Goal: Submit feedback/report problem: Submit feedback/report problem

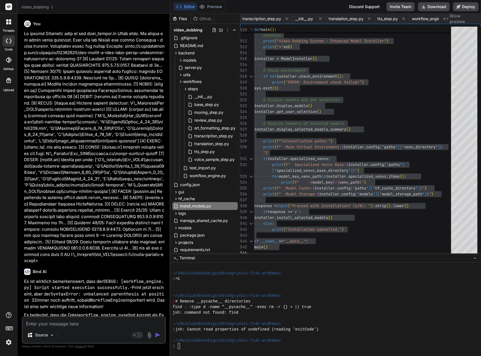
scroll to position [1507, 0]
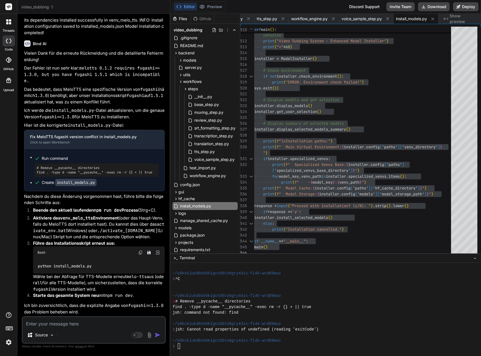
drag, startPoint x: 110, startPoint y: 294, endPoint x: 113, endPoint y: 291, distance: 4.5
click at [110, 294] on code "npm run dev" at bounding box center [119, 295] width 28 height 6
click at [62, 324] on textarea at bounding box center [94, 322] width 142 height 10
type textarea "L"
type textarea "x"
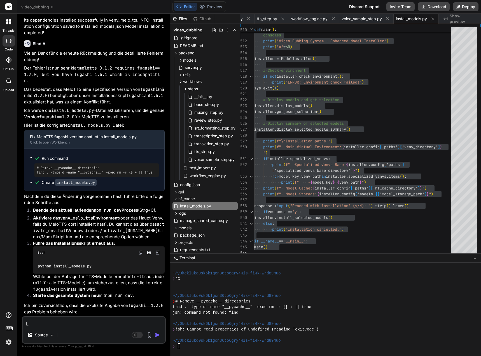
type textarea "Le"
type textarea "x"
type textarea "Lei"
type textarea "x"
type textarea "Leid"
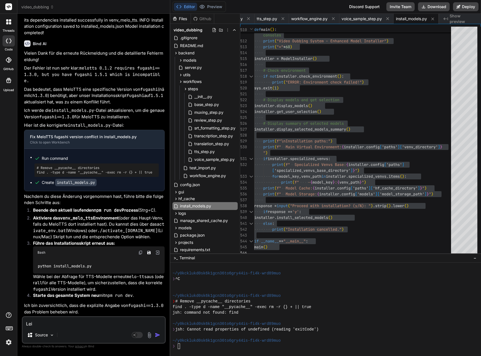
type textarea "x"
type textarea "Leide"
type textarea "x"
type textarea "Leider"
type textarea "x"
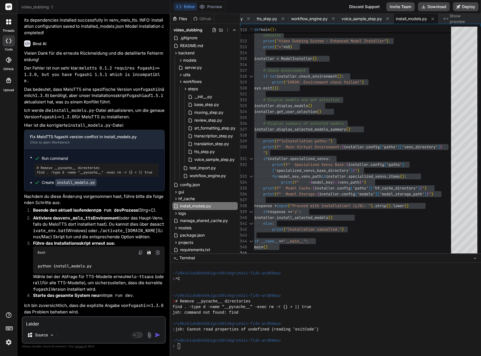
type textarea "Leider"
type textarea "x"
type textarea "Leider i"
type textarea "x"
type textarea "Leider im"
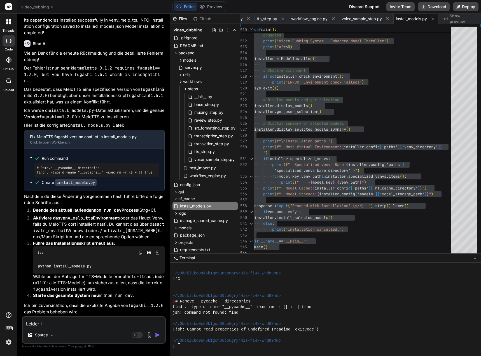
type textarea "x"
type textarea "Leider imm"
type textarea "x"
type textarea "Leider imme"
type textarea "x"
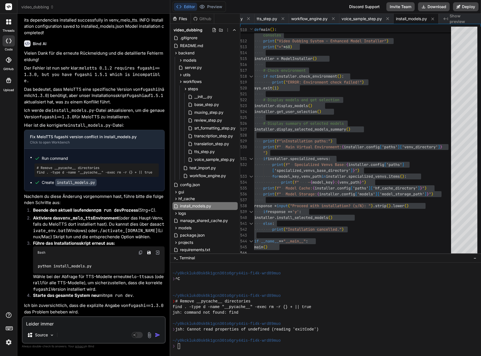
type textarea "Leider immer"
type textarea "x"
type textarea "Leider immer n"
type textarea "x"
type textarea "Leider immer no"
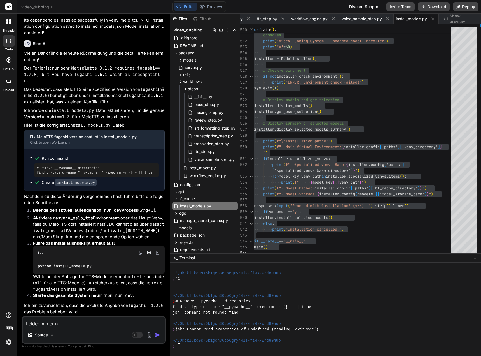
type textarea "x"
type textarea "Leider immer noc"
type textarea "x"
type textarea "Leider immer noch"
type textarea "x"
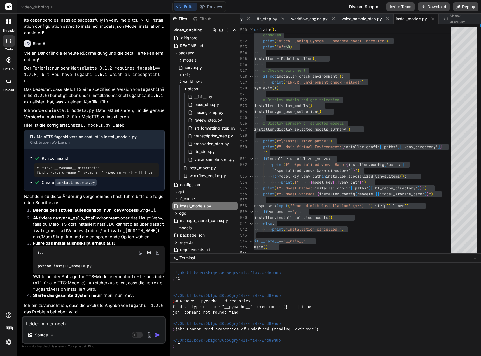
type textarea "Leider immer noch"
type textarea "x"
type textarea "Leider immer noch d"
type textarea "x"
type textarea "Leider immer noch de"
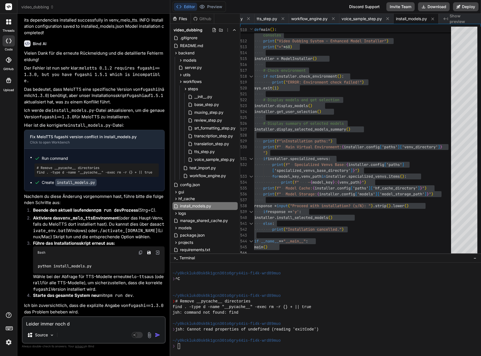
type textarea "x"
type textarea "[PERSON_NAME] immer noch der"
type textarea "x"
type textarea "Leider immer noch ders"
type textarea "x"
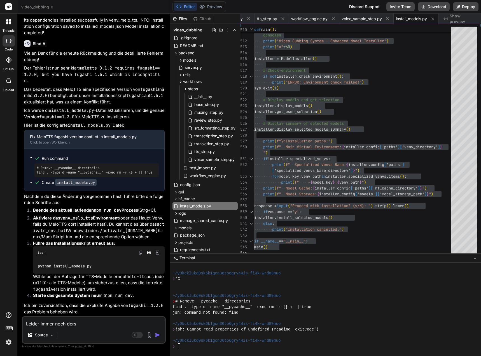
type textarea "[PERSON_NAME] immer noch derse"
type textarea "x"
type textarea "Leider immer noch dersel"
type textarea "x"
type textarea "[PERSON_NAME] immer noch derselb"
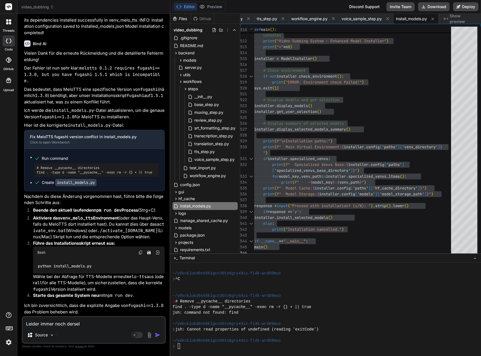
type textarea "x"
type textarea "[PERSON_NAME] immer noch derselbe"
type textarea "x"
type textarea "[PERSON_NAME] immer noch derselbe"
type textarea "x"
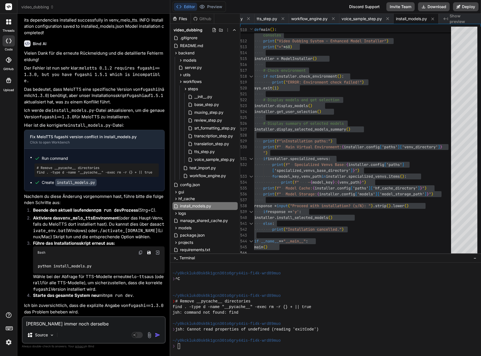
type textarea "[PERSON_NAME] immer noch derselbe F"
type textarea "x"
type textarea "[PERSON_NAME] immer noch derselbe Fe"
type textarea "x"
type textarea "Leider immer noch derselbe Feh"
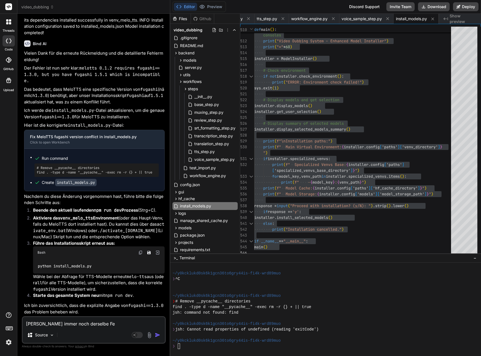
type textarea "x"
type textarea "[PERSON_NAME] immer noch derselbe Fehl"
type textarea "x"
type textarea "[PERSON_NAME] immer noch derselbe Fehle"
type textarea "x"
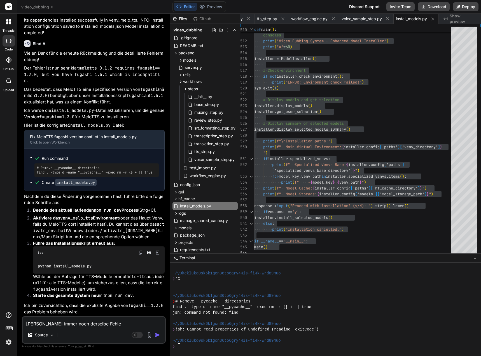
type textarea "Leider immer noch derselbe Fehler"
type textarea "x"
type textarea "Leider immer noch derselbe Fehler"
type textarea "x"
type textarea "Leider immer noch derselbe Fehler i"
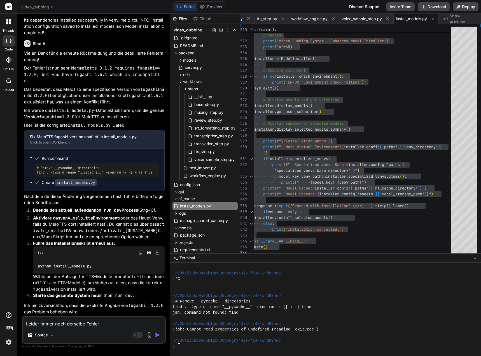
type textarea "x"
type textarea "[PERSON_NAME] immer noch derselbe Fehler im"
type textarea "x"
type textarea "[PERSON_NAME] immer noch derselbe Fehler im"
type textarea "x"
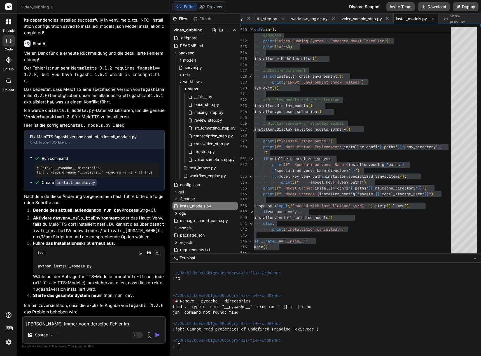
type textarea "[PERSON_NAME] immer noch derselbe Fehler im T"
type textarea "x"
type textarea "[PERSON_NAME] immer noch derselbe Fehler im TT"
type textarea "x"
type textarea "[PERSON_NAME] immer noch derselbe Fehler im TTS"
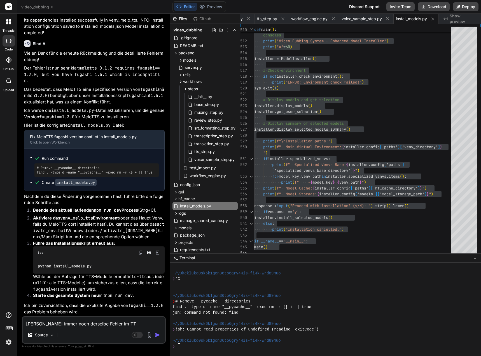
type textarea "x"
type textarea "[PERSON_NAME] immer noch derselbe Fehler im TTS"
type textarea "x"
type textarea "Leider immer noch derselbe Fehler im TTS S"
type textarea "x"
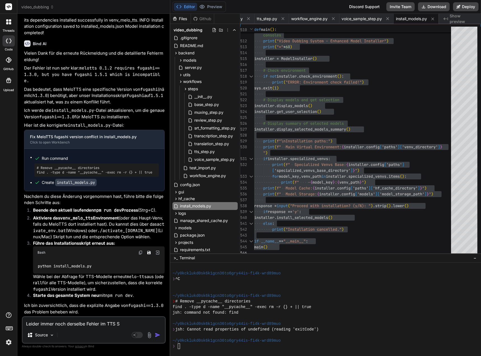
type textarea "Leider immer noch derselbe Fehler im TTS St"
type textarea "x"
type textarea "Leider immer noch derselbe Fehler im TTS Ste"
type textarea "x"
type textarea "Leider immer noch derselbe Fehler im TTS Step"
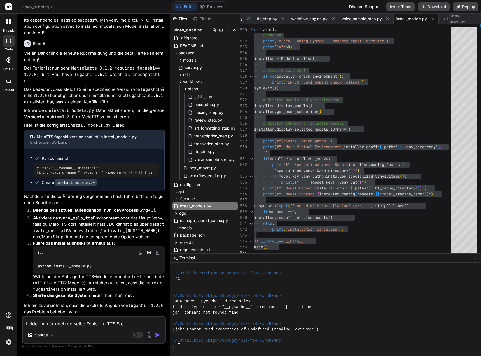
type textarea "x"
type textarea "Leider immer noch derselbe Fehler im TTS Step:"
type textarea "x"
type textarea "Leider immer noch derselbe Fehler im TTS Step:"
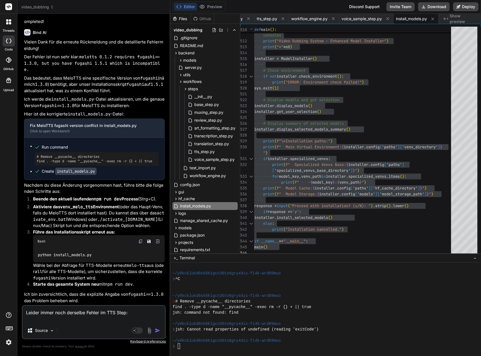
type textarea "x"
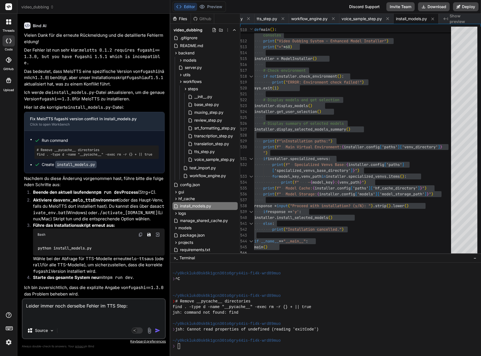
paste textarea "[0] DEBUG SUBPROCESS: voice_cloning_enabled: True [0] DEBUG SUBPROCESS: [DOMAIN…"
type textarea "Leider immer noch derselbe Fehler im TTS Step: [0] DEBUG SUBPROCESS: voice_clon…"
type textarea "x"
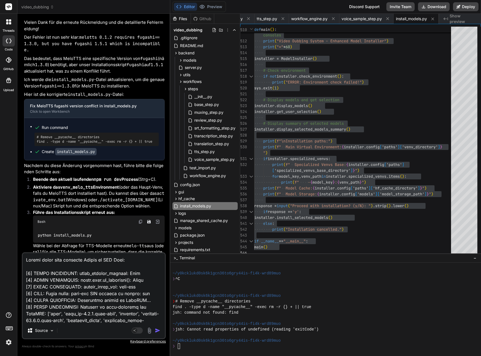
scroll to position [895, 0]
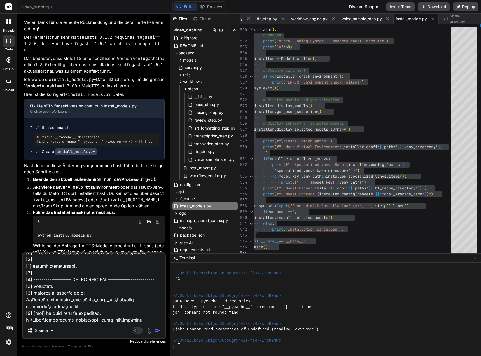
type textarea "Leider immer noch derselbe Fehler im TTS Step: [0] DEBUG SUBPROCESS: voice_clon…"
click at [159, 330] on img "button" at bounding box center [158, 330] width 6 height 6
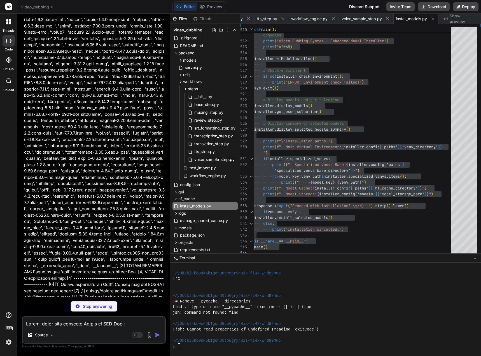
scroll to position [11332, 0]
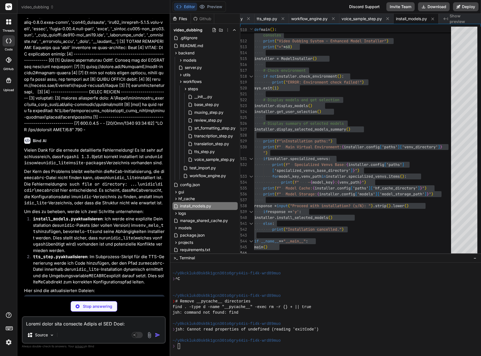
type textarea "x"
type textarea "if response == 'y': installer.install_selected_models() else: print("Installati…"
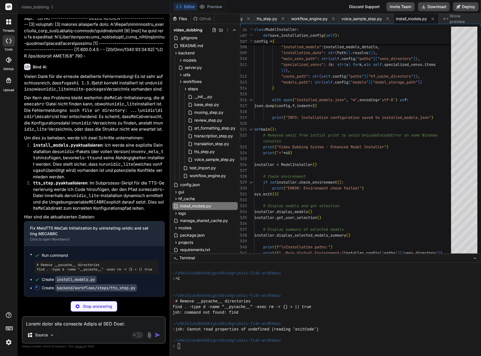
scroll to position [11424, 0]
type textarea "x"
type textarea "raise RuntimeError(f"Fehler beim Parsen der TTS-Ausgabe: {e}") except Exception…"
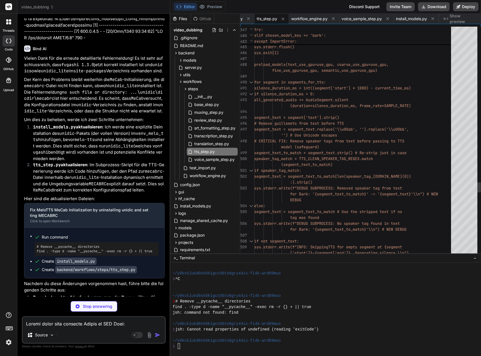
type textarea "x"
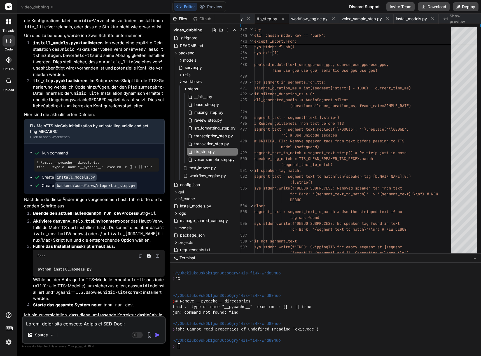
scroll to position [11535, 0]
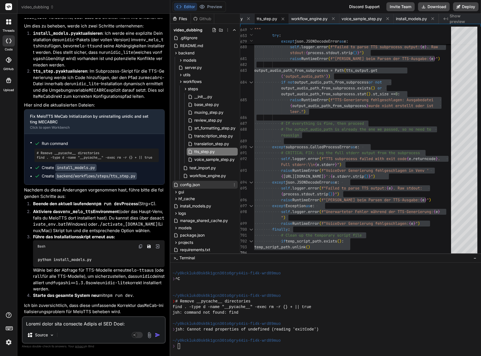
scroll to position [56, 0]
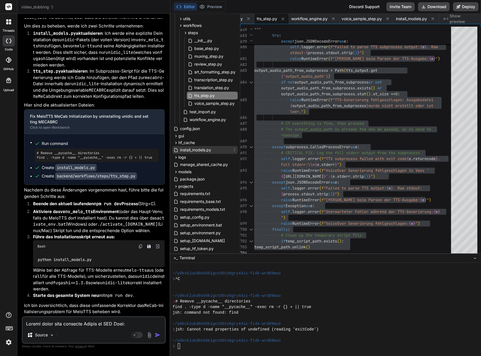
click at [201, 149] on span "install_models.py" at bounding box center [196, 149] width 32 height 7
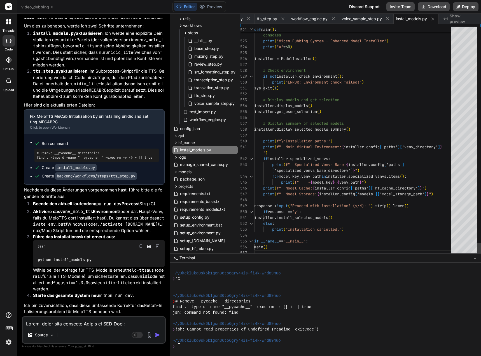
scroll to position [0, 0]
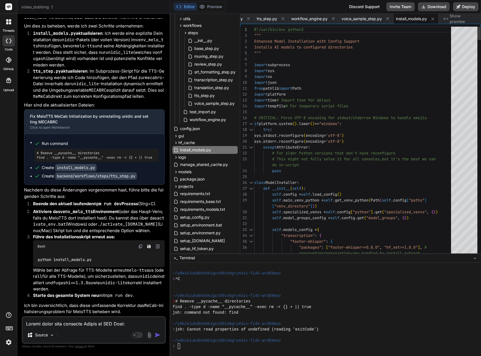
type textarea "#!/usr/bin/env python3 """ Enhanced Model Installation with Config Support Inst…"
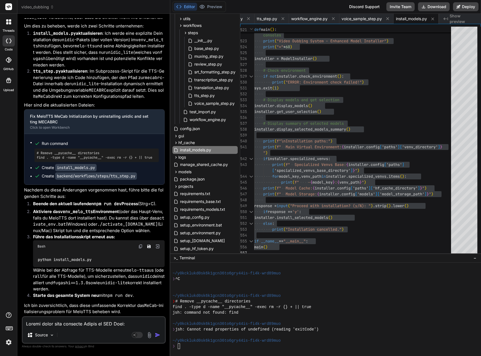
click at [39, 325] on textarea at bounding box center [94, 322] width 142 height 10
type textarea "I"
type textarea "x"
type textarea "Im"
type textarea "x"
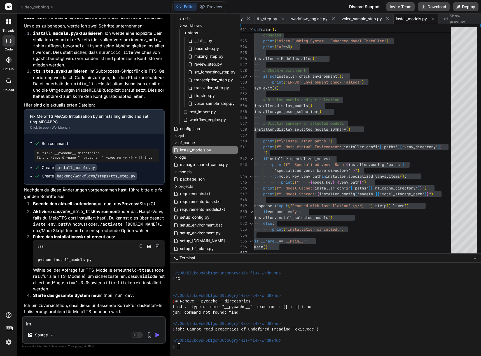
type textarea "Im"
type textarea "x"
type textarea "Im i"
type textarea "x"
type textarea "Im in"
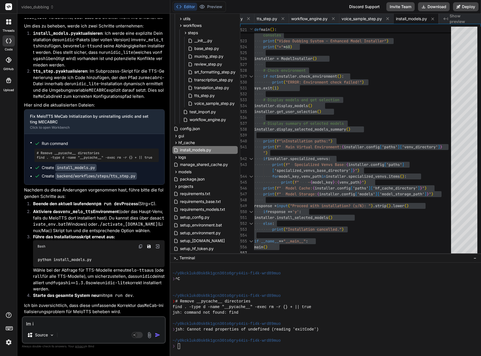
type textarea "x"
type textarea "Im ins"
type textarea "x"
type textarea "Im inst"
type textarea "x"
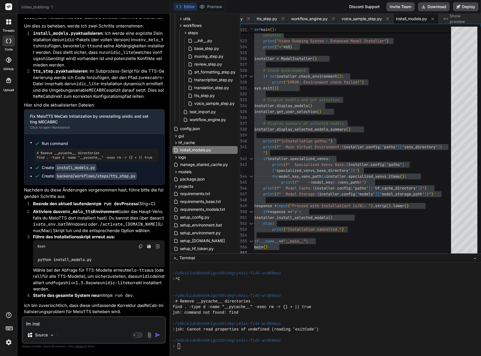
type textarea "Im insta"
type textarea "x"
type textarea "Im instal"
type textarea "x"
type textarea "Im install"
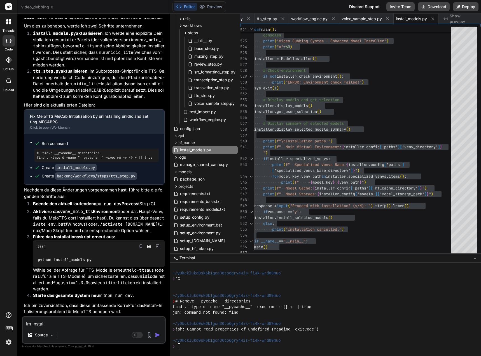
type textarea "x"
type textarea "Im install_"
type textarea "x"
type textarea "Im install_m"
type textarea "x"
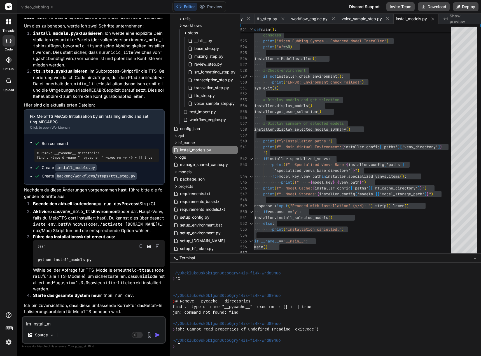
type textarea "Im install_mo"
type textarea "x"
type textarea "Im install_mod"
type textarea "x"
type textarea "Im install_mode"
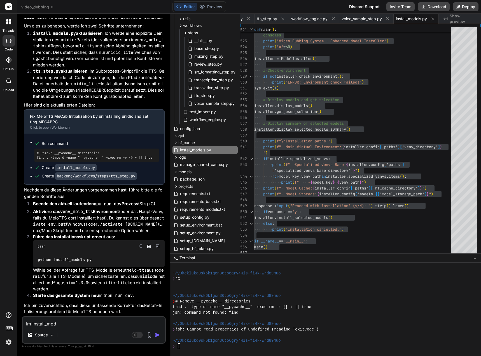
type textarea "x"
type textarea "Im install_model"
type textarea "x"
type textarea "Im install_models"
type textarea "x"
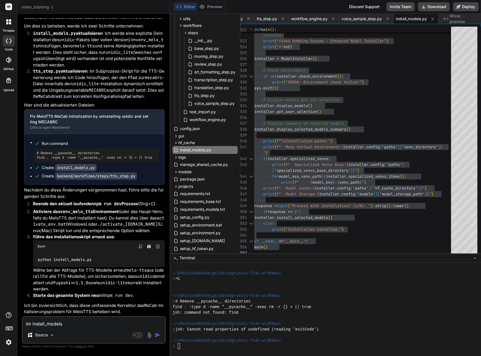
type textarea "Im install_models."
type textarea "x"
type textarea "Im install_models.p"
type textarea "x"
type textarea "Im install_models.py"
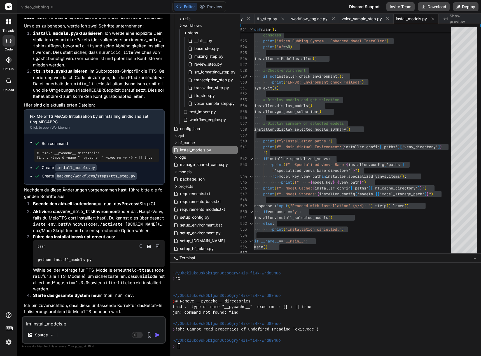
type textarea "x"
type textarea "Im install_models.py"
type textarea "x"
type textarea "Im install_models.py s"
type textarea "x"
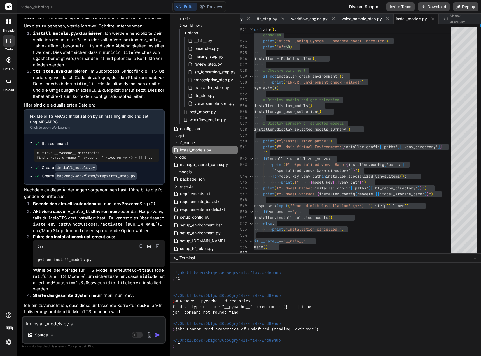
type textarea "Im install_models.py"
type textarea "x"
type textarea "Im install_models.py i"
type textarea "x"
type textarea "Im install_models.py in"
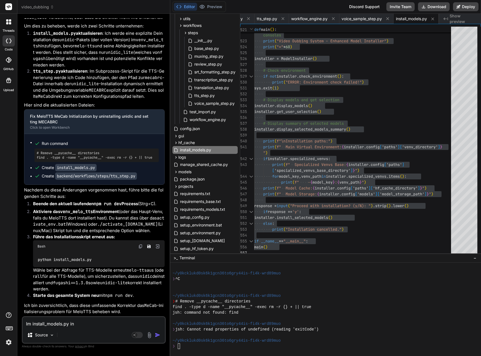
type textarea "x"
type textarea "Im install_models.py in"
type textarea "x"
type textarea "Im install_models.py in"
type textarea "x"
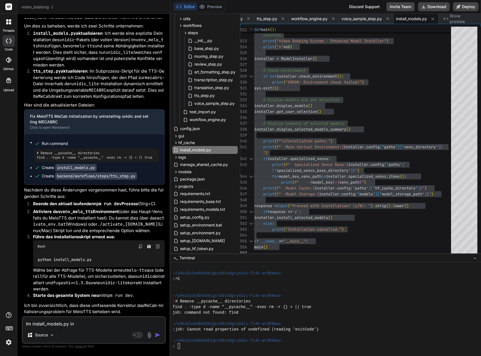
type textarea "Im install_models.py i"
type textarea "x"
type textarea "Im install_models.py"
type textarea "x"
type textarea "Im install_models.py w"
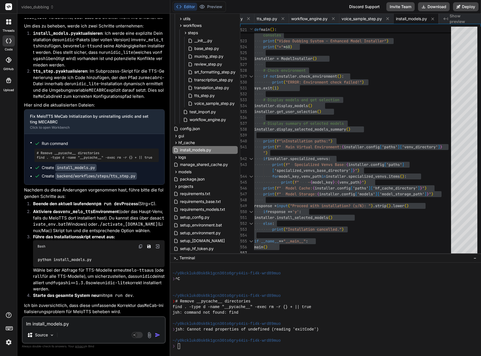
type textarea "x"
type textarea "Im install_models.py wi"
type textarea "x"
type textarea "Im install_models.py wir"
type textarea "x"
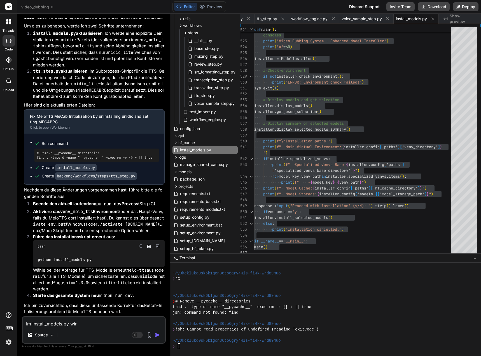
type textarea "Im install_models.py wird"
type textarea "x"
type textarea "Im install_models.py wird"
type textarea "x"
type textarea "Im install_models.py wird m"
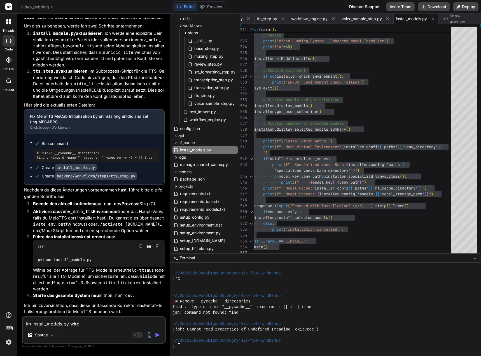
type textarea "x"
type textarea "Im install_models.py wird mi"
type textarea "x"
type textarea "Im install_models.py wird mit"
type textarea "x"
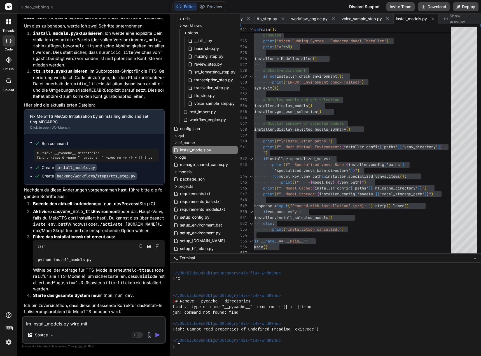
type textarea "Im install_models.py wird mit"
type textarea "x"
type textarea "Im install_models.py wird mit d"
type textarea "x"
type textarea "Im install_models.py wird mit de"
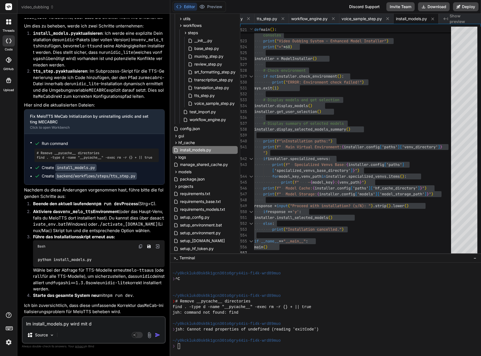
type textarea "x"
type textarea "Im install_models.py wird mit der"
type textarea "x"
type textarea "Im install_models.py wird mit der"
type textarea "x"
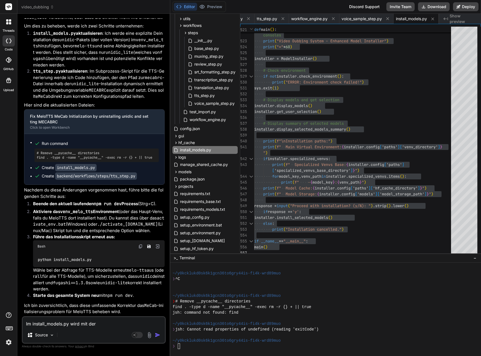
type textarea "Im install_models.py wird mit der F"
type textarea "x"
type textarea "Im install_models.py wird mit der Fu"
type textarea "x"
type textarea "Im install_models.py wird mit der Fun"
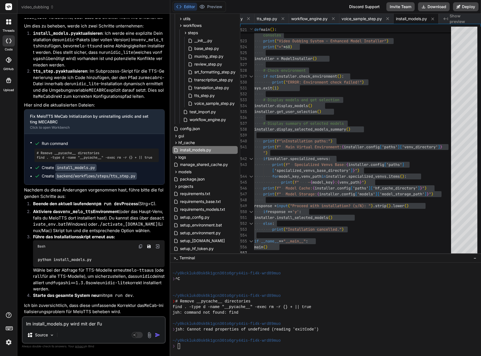
type textarea "x"
type textarea "Im install_models.py wird mit der Funk"
type textarea "x"
type textarea "Im install_models.py wird mit der Fun"
type textarea "x"
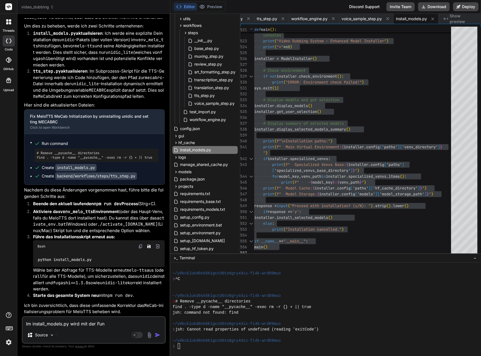
type textarea "Im install_models.py wird mit der Fu"
type textarea "x"
type textarea "Im install_models.py wird mit der F"
type textarea "x"
type textarea "Im install_models.py wird mit der"
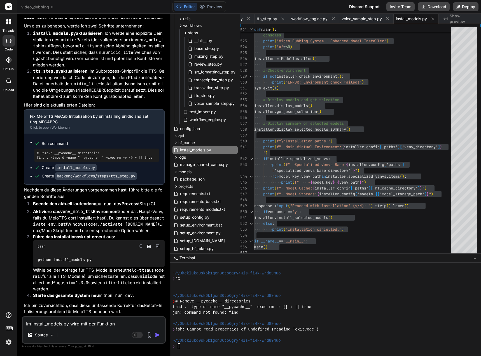
click at [119, 325] on textarea "Im install_models.py wird mit der Funktion" at bounding box center [94, 322] width 142 height 10
paste textarea "install_pytorch_and_onnxruntime"
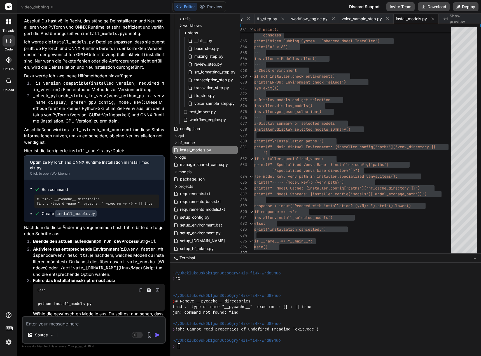
scroll to position [11895, 0]
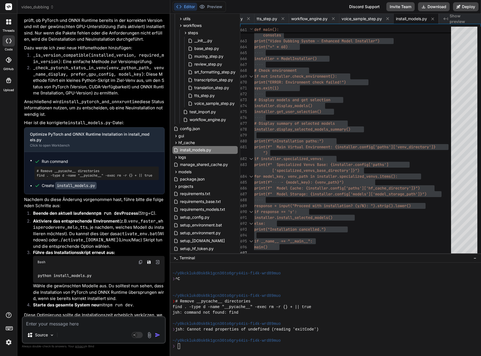
click at [153, 230] on code "venv_faster_whisper" at bounding box center [98, 224] width 130 height 12
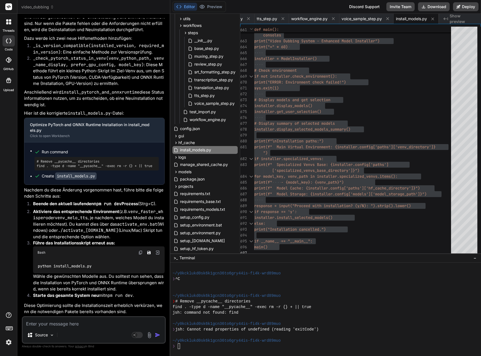
click at [63, 325] on textarea at bounding box center [94, 322] width 142 height 10
drag, startPoint x: 55, startPoint y: 265, endPoint x: 96, endPoint y: 268, distance: 41.2
click at [96, 268] on div "python install_models.py" at bounding box center [99, 266] width 132 height 15
copy code "install_models.py"
click at [50, 327] on textarea at bounding box center [94, 322] width 142 height 10
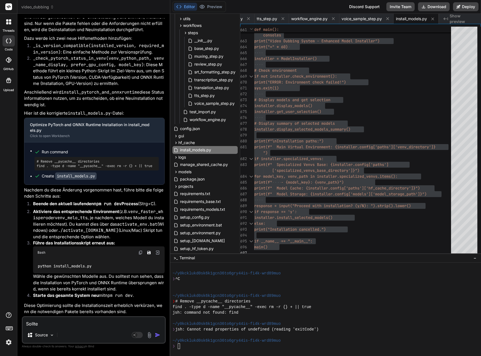
paste textarea "install_models.py"
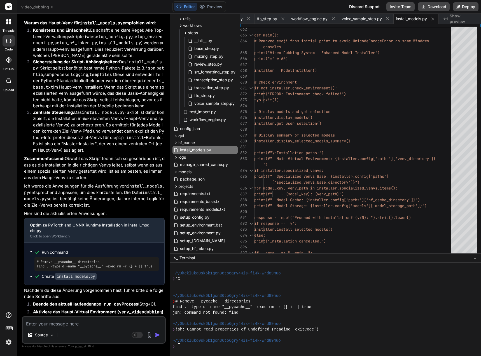
scroll to position [12323, 0]
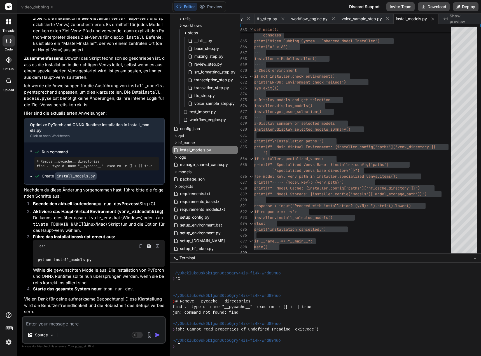
scroll to position [12392, 0]
click at [41, 324] on textarea at bounding box center [94, 322] width 142 height 10
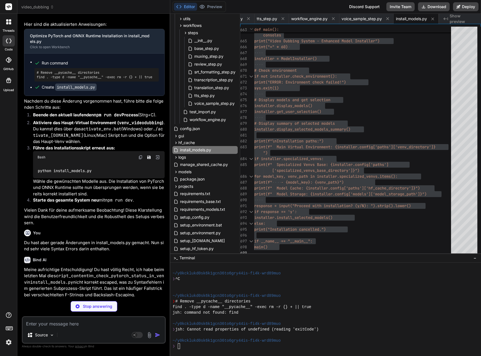
scroll to position [12581, 0]
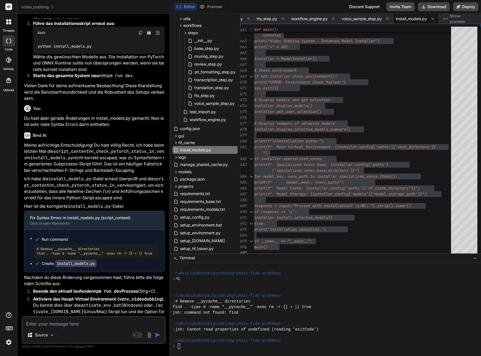
click at [75, 321] on textarea at bounding box center [94, 322] width 142 height 10
paste textarea "(venv_videodubbing) D:\_Projekte\Syn_PRG1\[DOMAIN_NAME]\video-dubbing-system>py…"
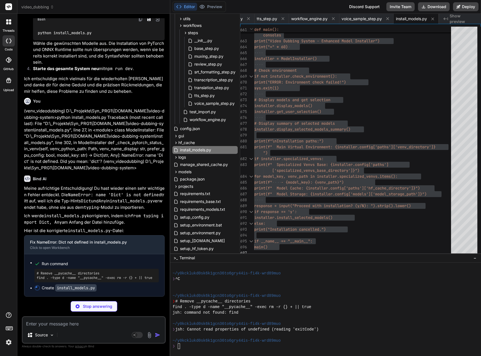
scroll to position [12919, 0]
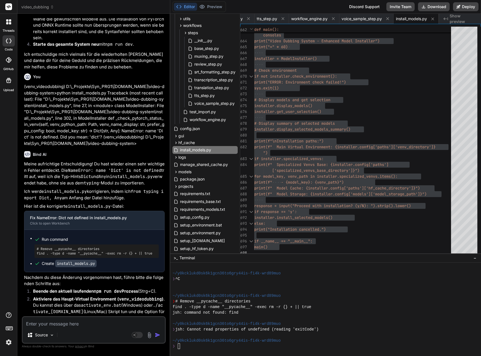
scroll to position [13025, 0]
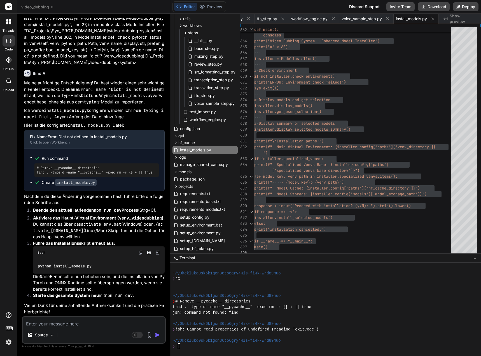
click at [59, 325] on textarea at bounding box center [94, 322] width 142 height 10
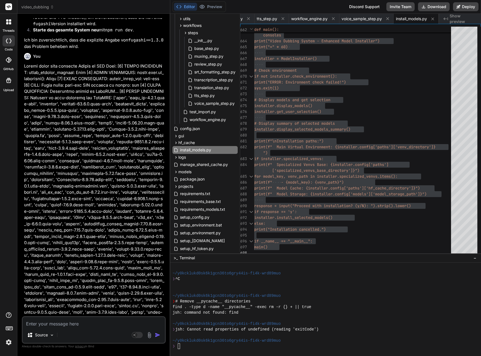
scroll to position [10680, 0]
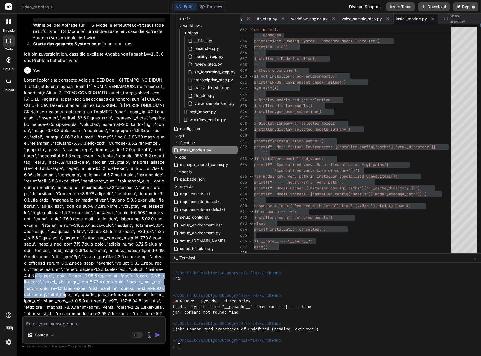
drag, startPoint x: 140, startPoint y: 309, endPoint x: 140, endPoint y: 313, distance: 4.0
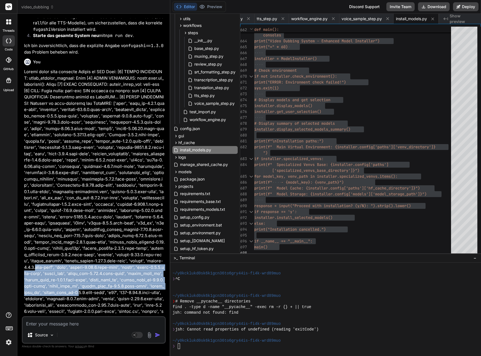
drag, startPoint x: 140, startPoint y: 313, endPoint x: 130, endPoint y: 173, distance: 140.2
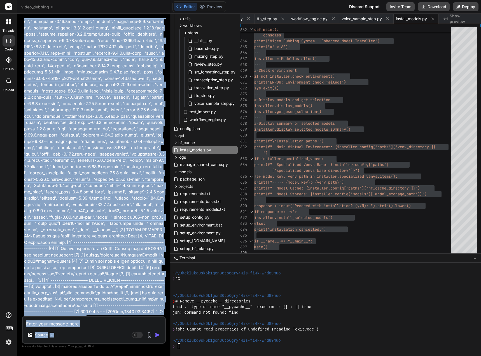
scroll to position [11209, 0]
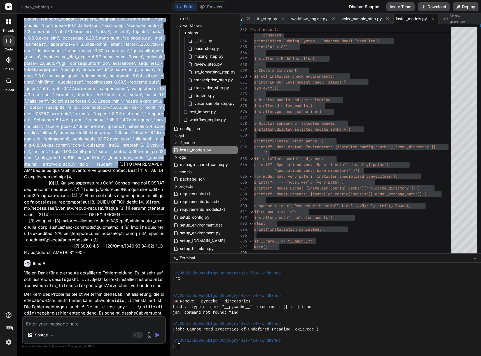
drag, startPoint x: 135, startPoint y: 127, endPoint x: 68, endPoint y: 171, distance: 80.0
copy p "[0] DEBUG SUBPROCESS: Contents of site-packages for MeloTTS: ['absl', 'absl_py-…"
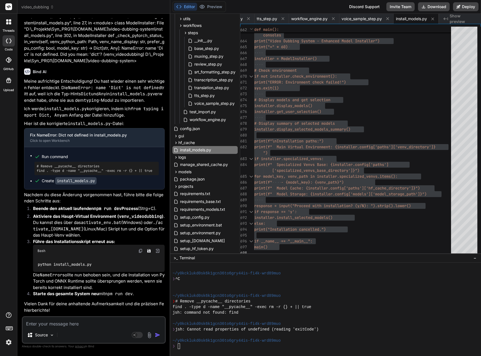
scroll to position [13232, 0]
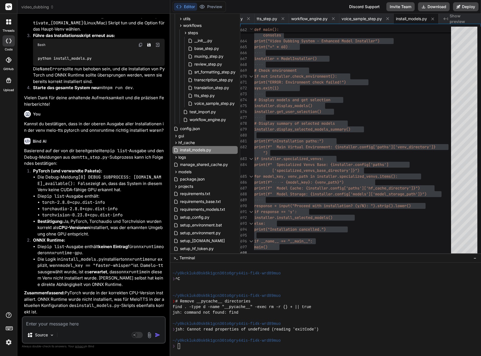
click at [36, 326] on textarea at bounding box center [94, 322] width 142 height 10
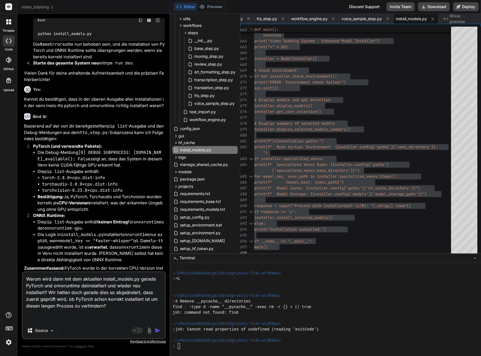
click at [54, 316] on textarea "Warum wird dann mit dem aktuellen install_models.py gerade PyTorch und onnxrunt…" at bounding box center [94, 297] width 142 height 50
paste textarea "CURRENTLY SELECTED MODELS FOR INSTALLATION: ===================================…"
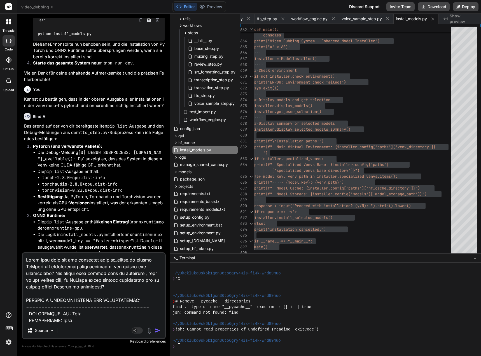
scroll to position [585, 0]
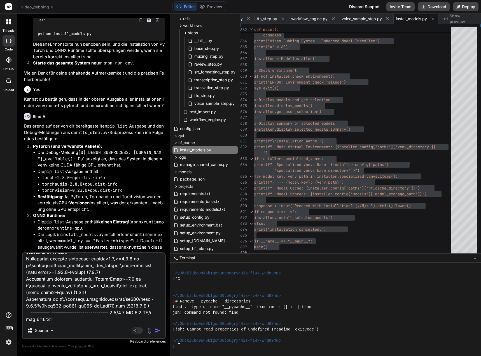
click at [160, 331] on img "button" at bounding box center [158, 330] width 6 height 6
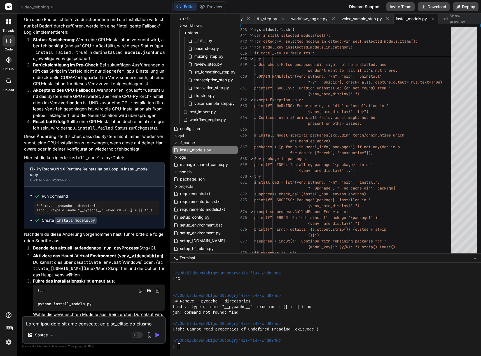
scroll to position [14182, 0]
